Goal: Task Accomplishment & Management: Complete application form

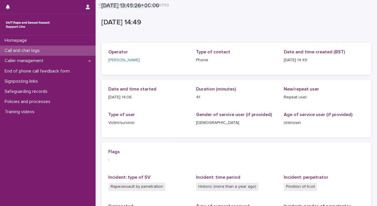
scroll to position [102, 0]
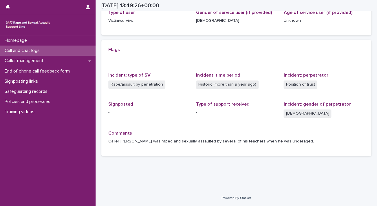
click at [52, 49] on div "Call and chat logs" at bounding box center [48, 50] width 96 height 10
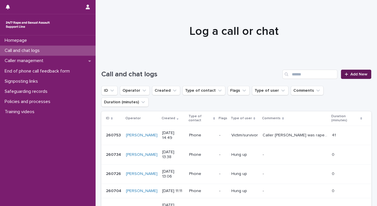
click at [357, 71] on link "Add New" at bounding box center [356, 74] width 30 height 9
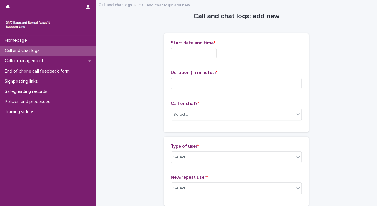
click at [198, 50] on input "text" at bounding box center [194, 53] width 46 height 10
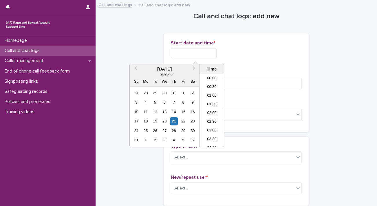
scroll to position [238, 0]
click at [212, 102] on li "15:00" at bounding box center [212, 101] width 25 height 9
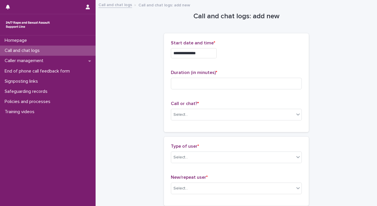
click at [206, 54] on input "**********" at bounding box center [194, 53] width 46 height 10
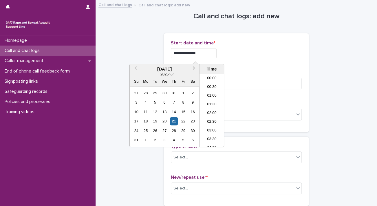
scroll to position [229, 0]
type input "**********"
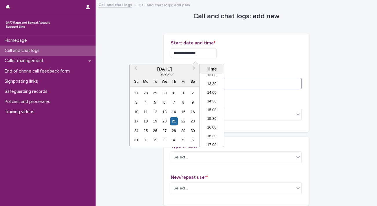
click at [247, 83] on input at bounding box center [236, 84] width 131 height 12
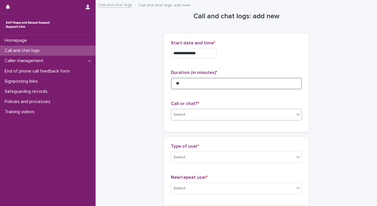
type input "**"
click at [272, 116] on div "Select..." at bounding box center [232, 115] width 123 height 10
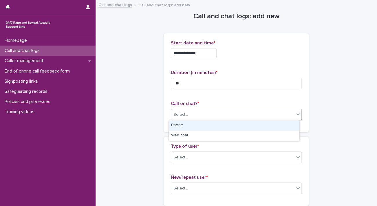
click at [261, 127] on div "Phone" at bounding box center [234, 125] width 130 height 10
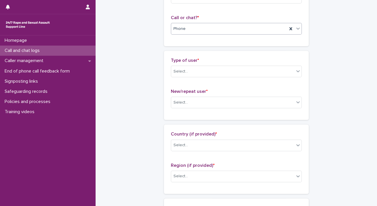
scroll to position [87, 0]
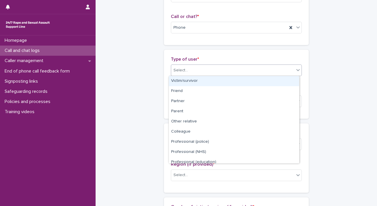
click at [213, 69] on div "Select..." at bounding box center [232, 70] width 123 height 10
click at [207, 79] on div "Victim/survivor" at bounding box center [234, 81] width 130 height 10
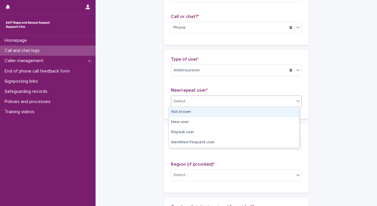
click at [209, 100] on div "Select..." at bounding box center [232, 101] width 123 height 10
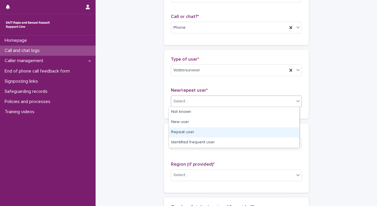
click at [209, 131] on div "Repeat user" at bounding box center [234, 132] width 130 height 10
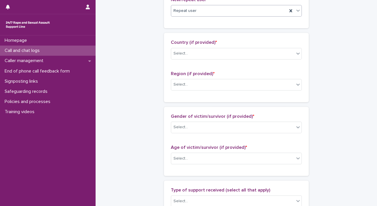
scroll to position [203, 0]
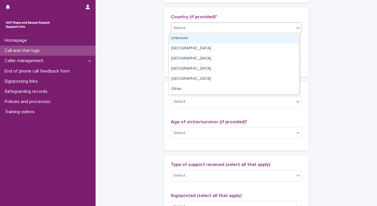
click at [192, 30] on div "Select..." at bounding box center [232, 28] width 123 height 10
click at [196, 39] on div "Unknown" at bounding box center [234, 38] width 130 height 10
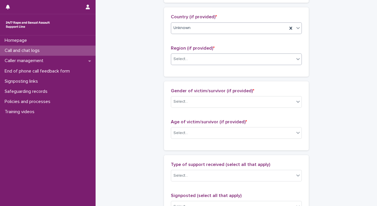
click at [197, 58] on div "Select..." at bounding box center [232, 59] width 123 height 10
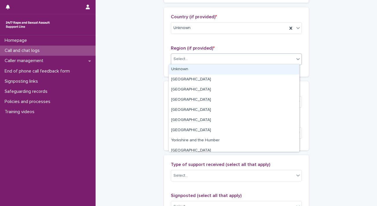
click at [197, 68] on div "Unknown" at bounding box center [234, 69] width 130 height 10
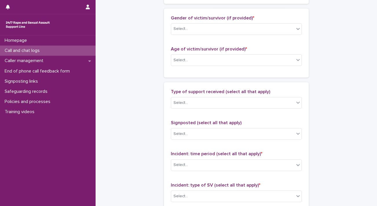
scroll to position [290, 0]
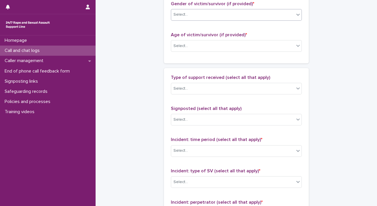
click at [203, 19] on div "Select..." at bounding box center [236, 15] width 131 height 12
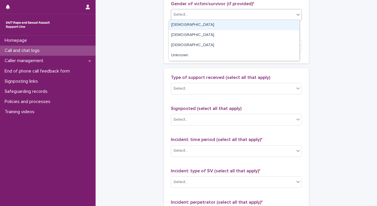
click at [204, 25] on div "[DEMOGRAPHIC_DATA]" at bounding box center [234, 25] width 130 height 10
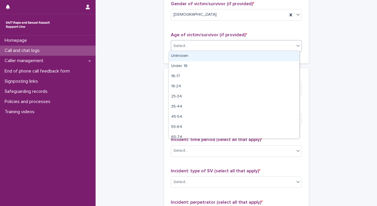
click at [203, 48] on div "Select..." at bounding box center [232, 46] width 123 height 10
click at [202, 55] on div "Unknown" at bounding box center [234, 56] width 130 height 10
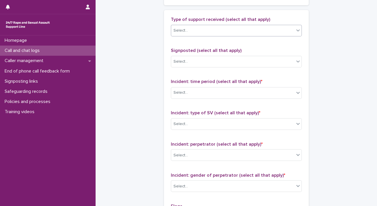
scroll to position [377, 0]
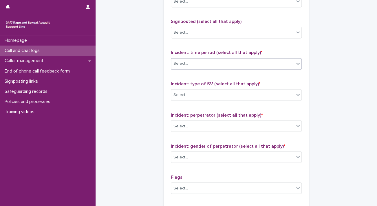
click at [199, 60] on div "Select..." at bounding box center [232, 64] width 123 height 10
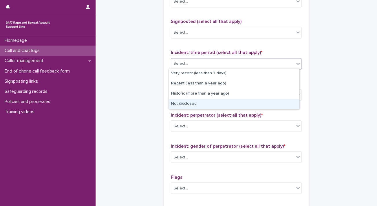
click at [201, 104] on div "Not disclosed" at bounding box center [234, 104] width 130 height 10
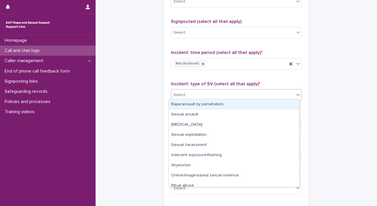
click at [200, 96] on div "Select..." at bounding box center [232, 95] width 123 height 10
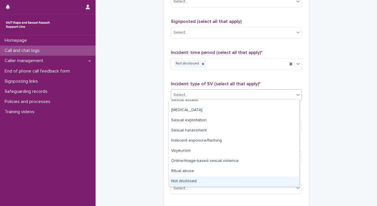
click at [192, 181] on div "Not disclosed" at bounding box center [234, 181] width 130 height 10
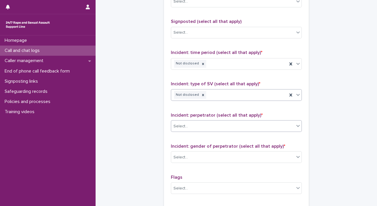
click at [197, 124] on div "Select..." at bounding box center [232, 126] width 123 height 10
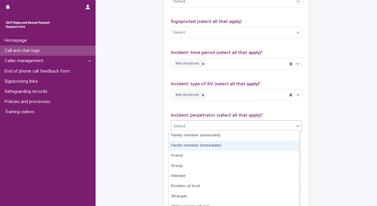
scroll to position [36, 0]
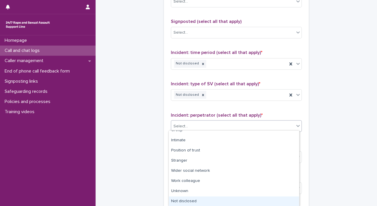
drag, startPoint x: 201, startPoint y: 202, endPoint x: 201, endPoint y: 198, distance: 3.8
click at [201, 202] on div "Not disclosed" at bounding box center [234, 201] width 130 height 10
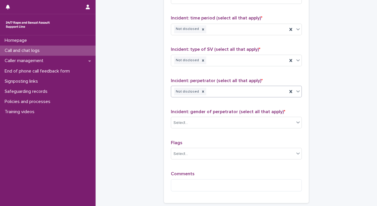
scroll to position [463, 0]
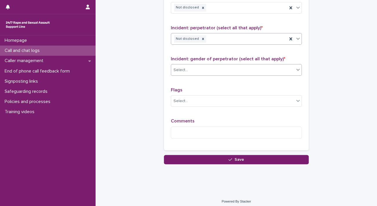
click at [191, 64] on div "Select..." at bounding box center [236, 70] width 131 height 12
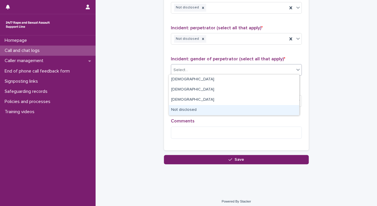
click at [203, 109] on div "Not disclosed" at bounding box center [234, 110] width 130 height 10
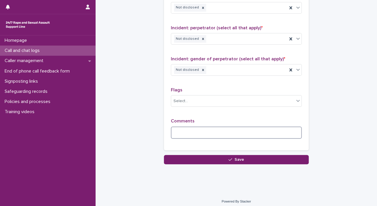
click at [203, 132] on textarea at bounding box center [236, 132] width 131 height 12
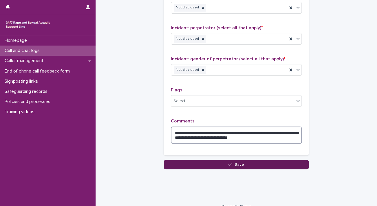
type textarea "**********"
click at [254, 161] on button "Save" at bounding box center [236, 164] width 145 height 9
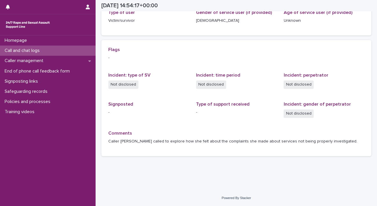
scroll to position [102, 0]
